Goal: Information Seeking & Learning: Learn about a topic

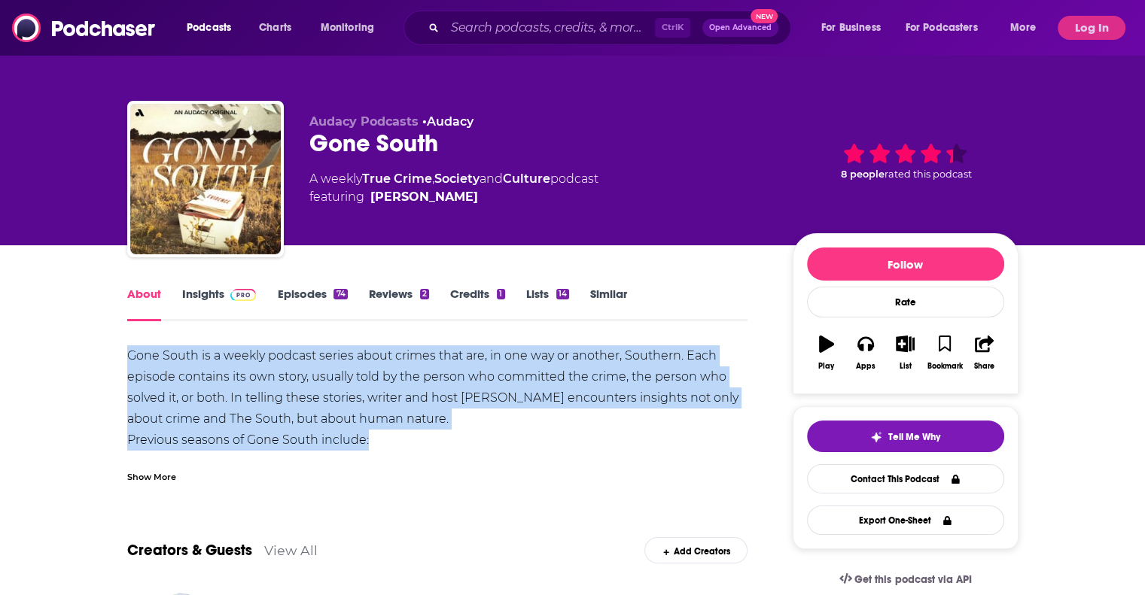
drag, startPoint x: 135, startPoint y: 354, endPoint x: 448, endPoint y: 446, distance: 325.6
click at [448, 446] on div "Gone South is a weekly podcast series about crimes that are, in one way or anot…" at bounding box center [437, 440] width 621 height 190
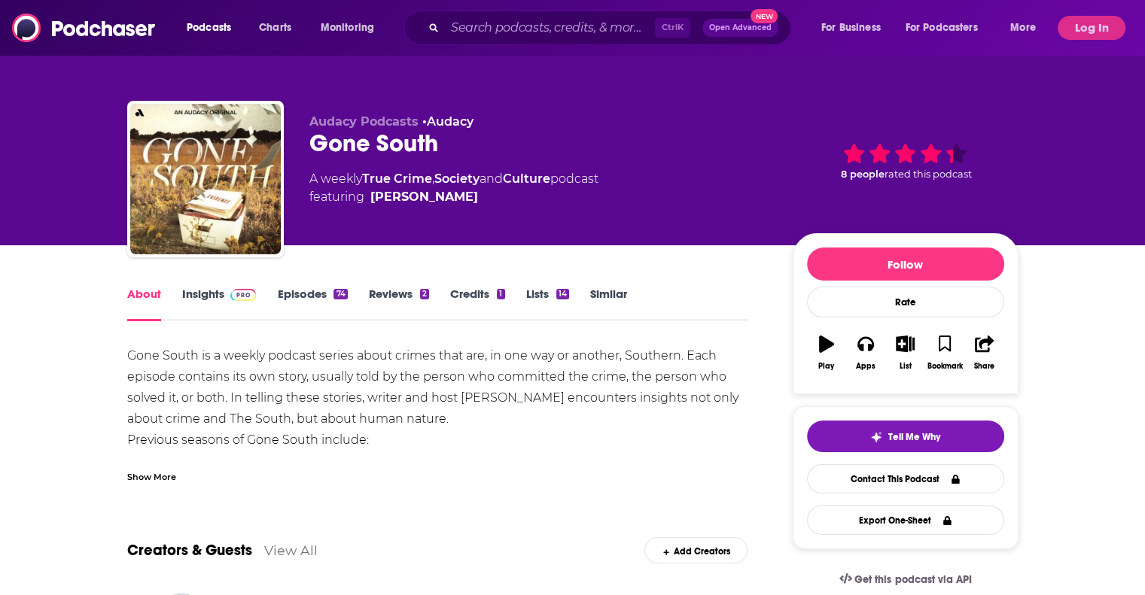
click at [443, 460] on div "Show More" at bounding box center [437, 471] width 621 height 26
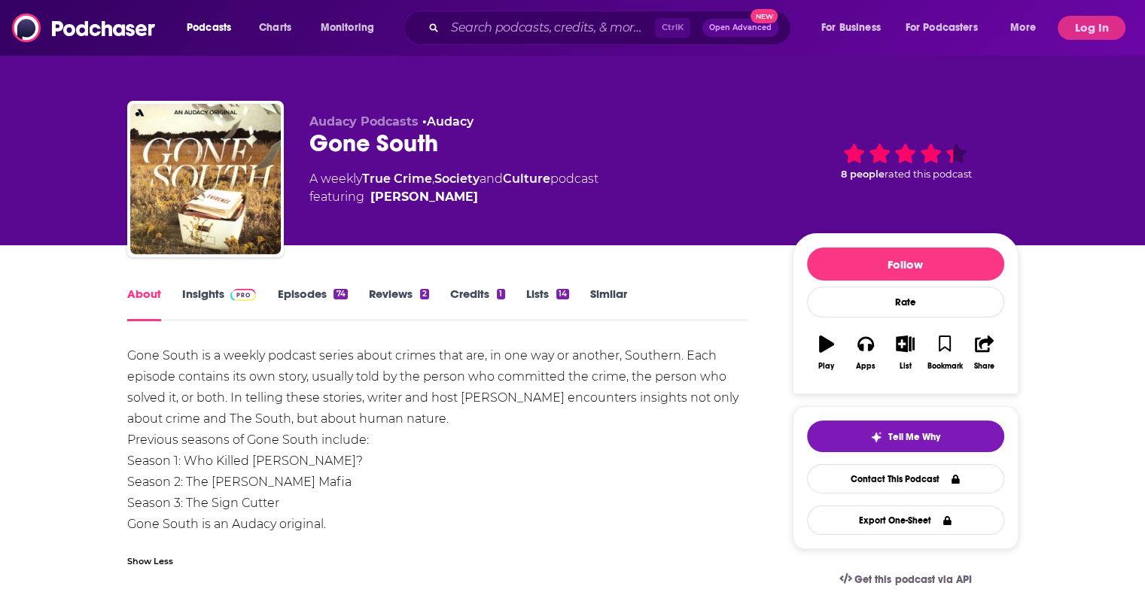
click at [442, 413] on div "Gone South is a weekly podcast series about crimes that are, in one way or anot…" at bounding box center [437, 440] width 621 height 190
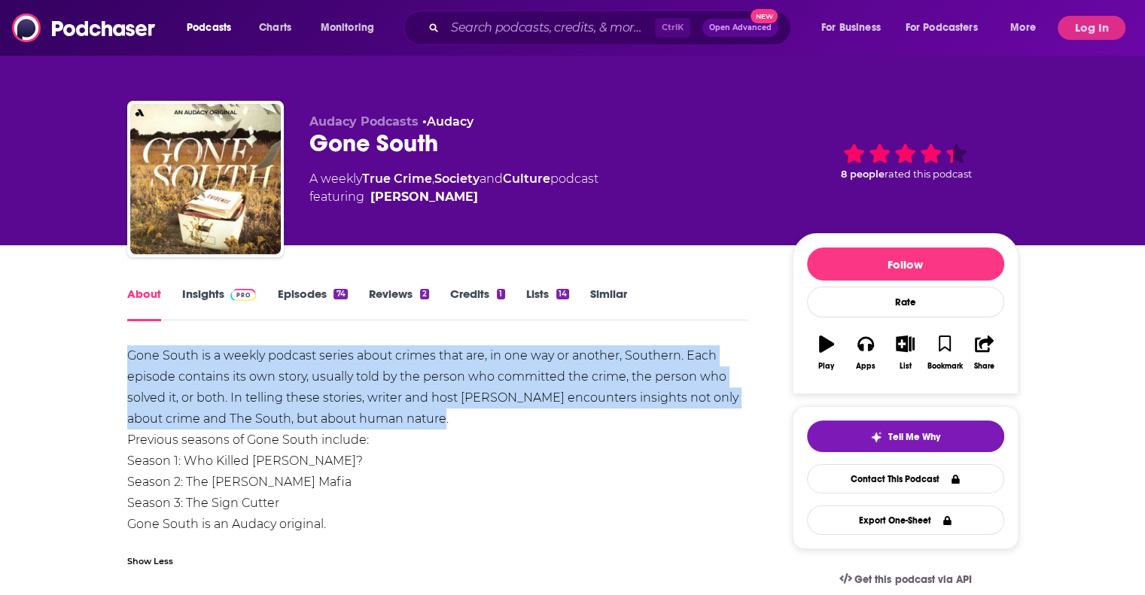
drag, startPoint x: 154, startPoint y: 373, endPoint x: 425, endPoint y: 413, distance: 273.1
copy div "Gone South is a weekly podcast series about crimes that are, in one way or anot…"
click at [1094, 26] on button "Log In" at bounding box center [1092, 28] width 68 height 24
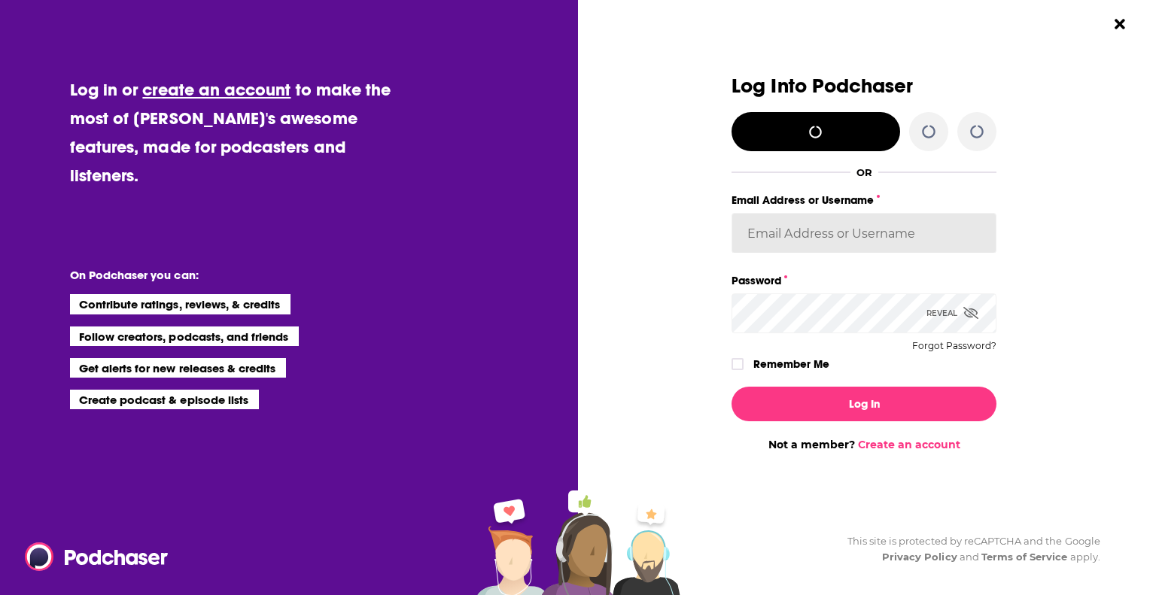
type input "[EMAIL_ADDRESS][DOMAIN_NAME]"
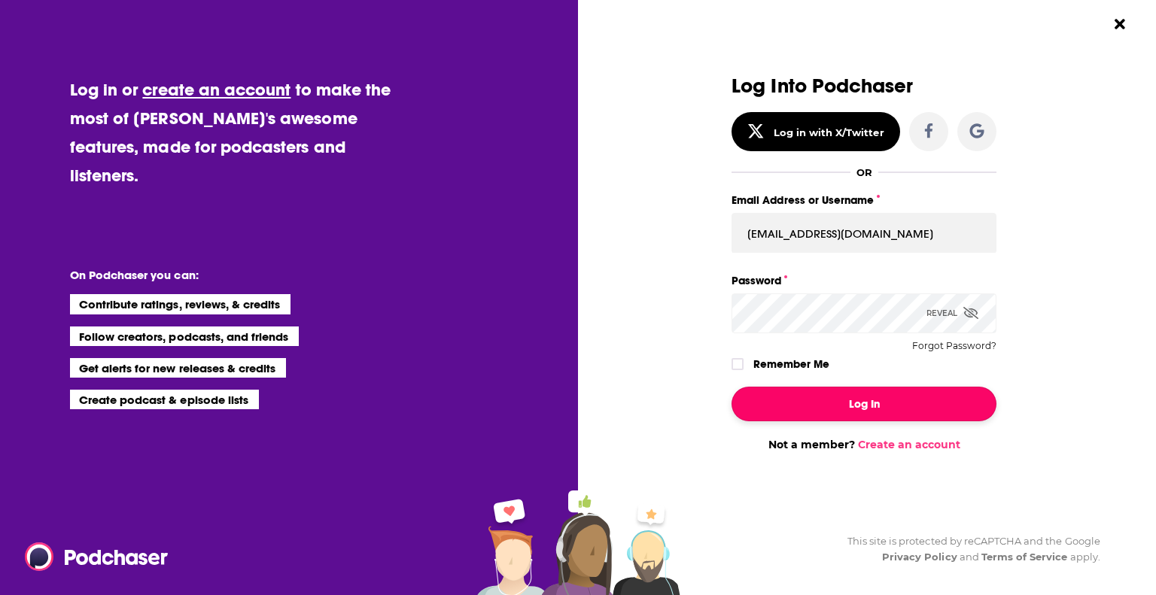
click at [868, 400] on button "Log In" at bounding box center [864, 404] width 265 height 35
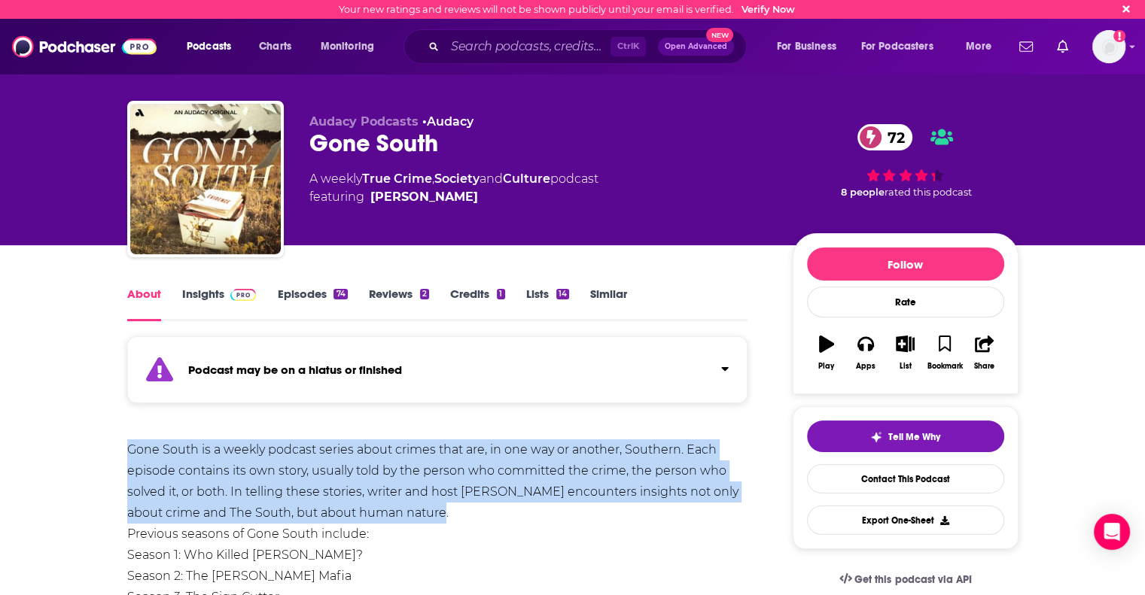
click at [190, 293] on link "Insights" at bounding box center [219, 304] width 75 height 35
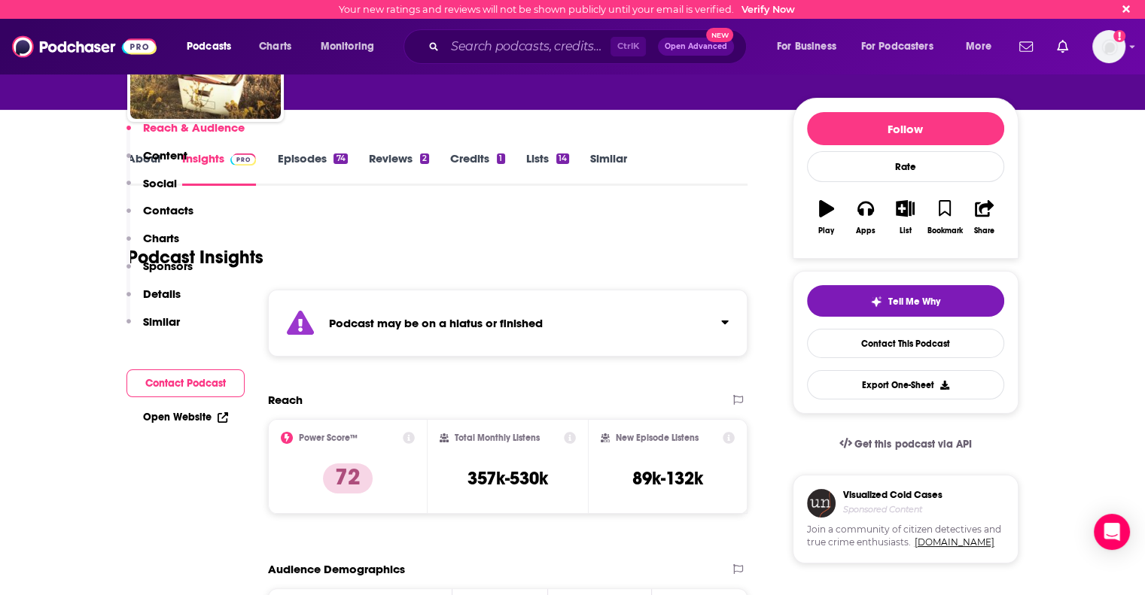
scroll to position [301, 0]
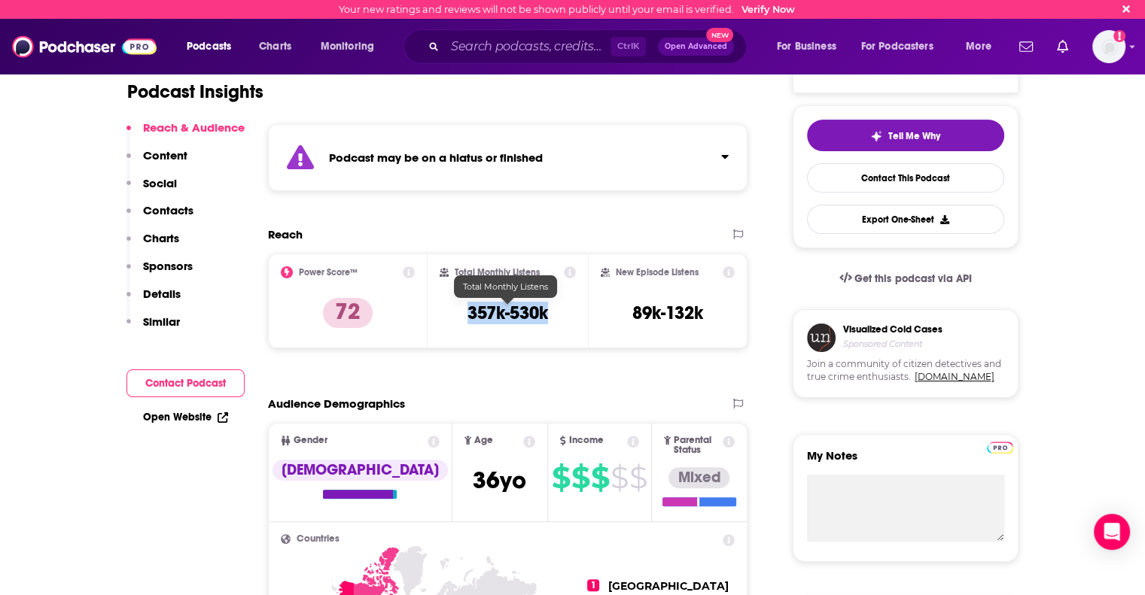
drag, startPoint x: 468, startPoint y: 313, endPoint x: 550, endPoint y: 321, distance: 82.4
click at [550, 321] on div "Total Monthly Listens 357k-530k" at bounding box center [508, 300] width 136 height 69
copy h3 "357k-530k"
